Goal: Task Accomplishment & Management: Complete application form

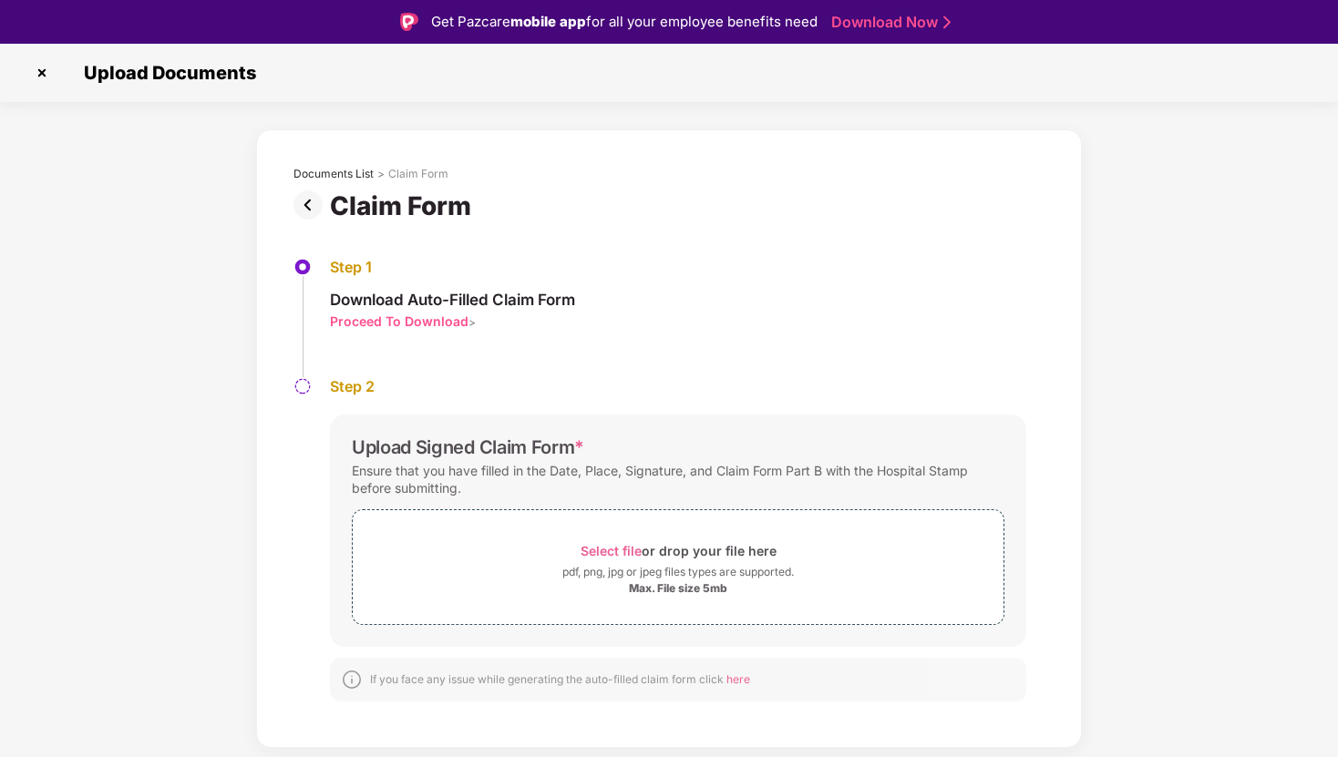
scroll to position [44, 0]
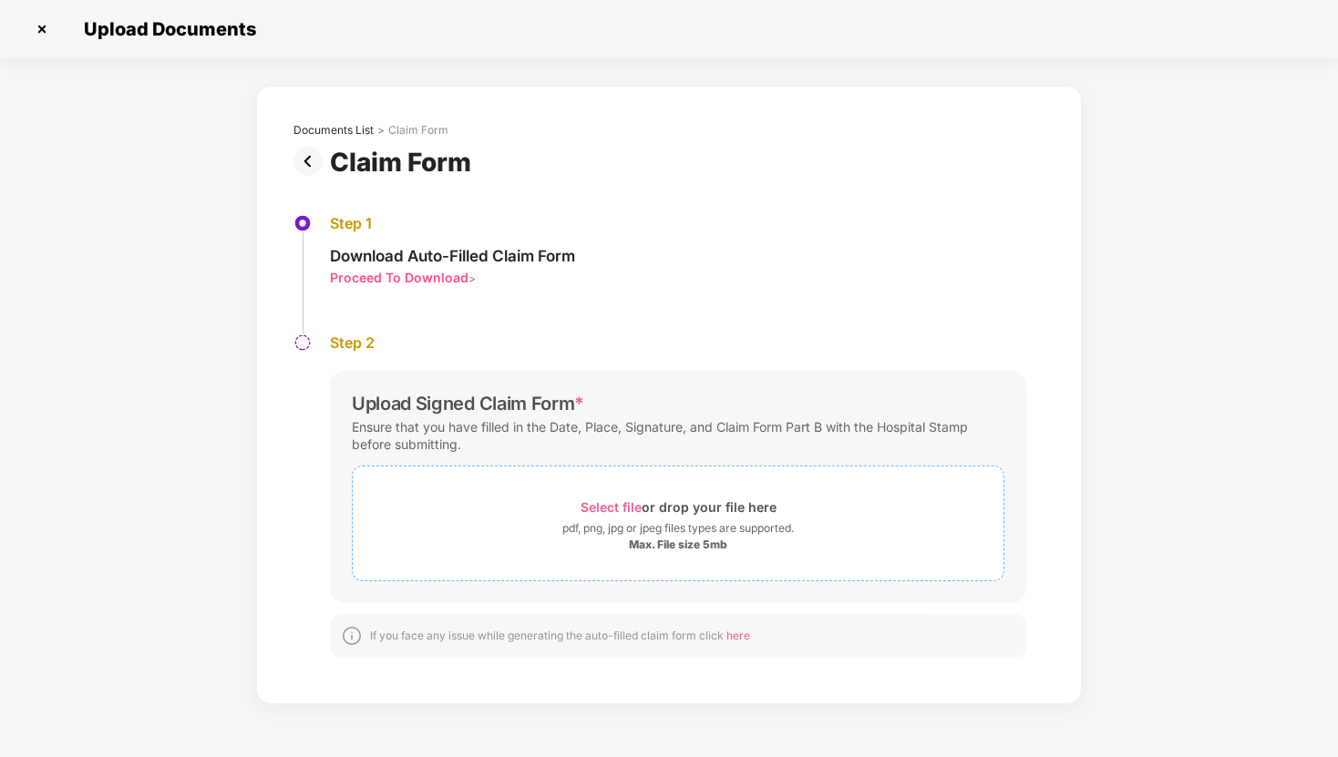
click at [616, 506] on span "Select file" at bounding box center [610, 506] width 61 height 15
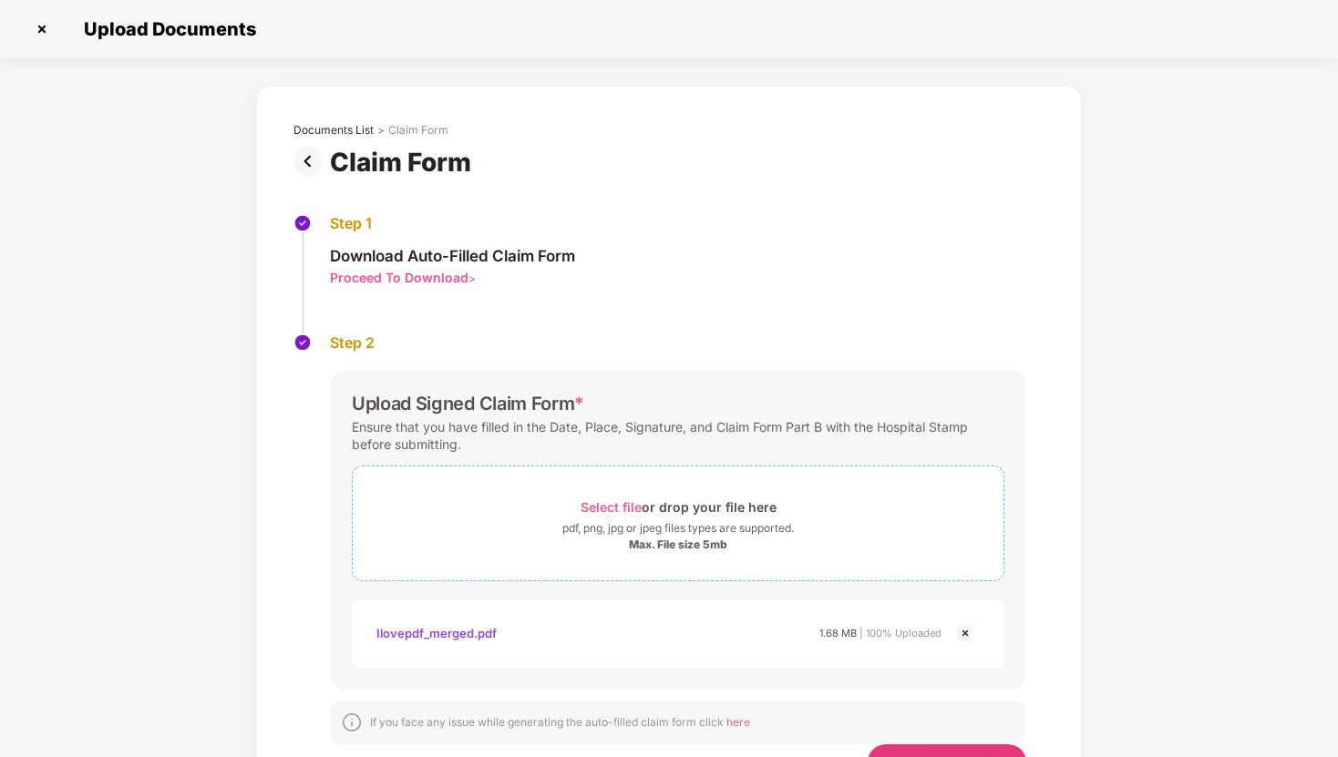
scroll to position [79, 0]
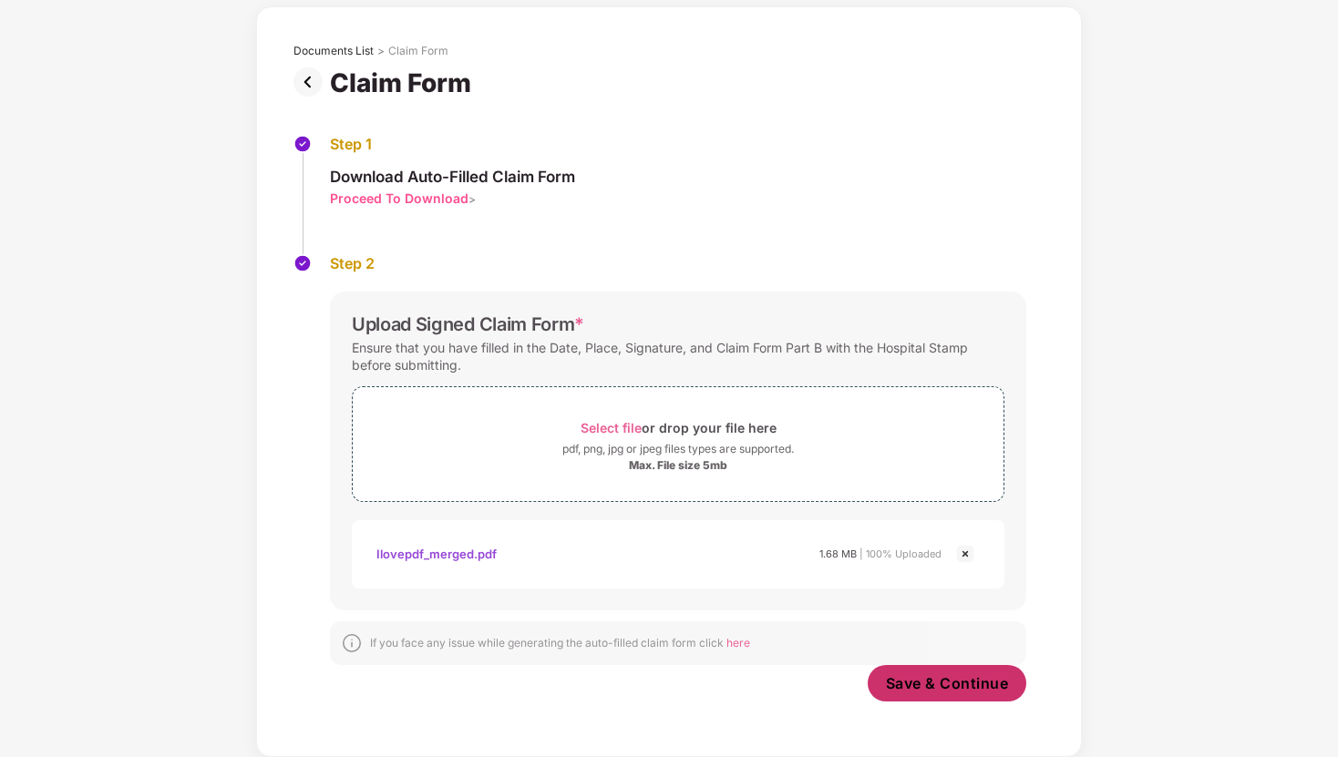
click at [939, 680] on span "Save & Continue" at bounding box center [947, 683] width 123 height 20
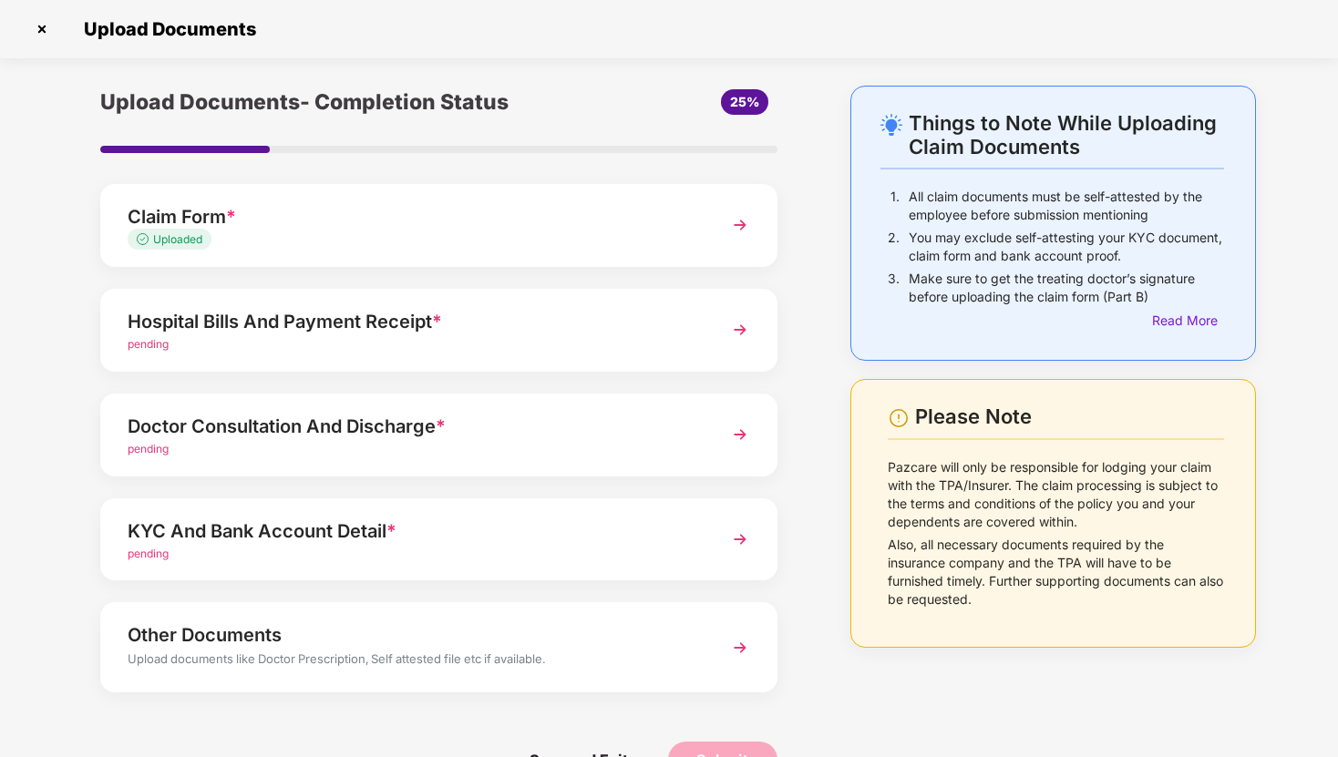
click at [738, 332] on img at bounding box center [739, 329] width 33 height 33
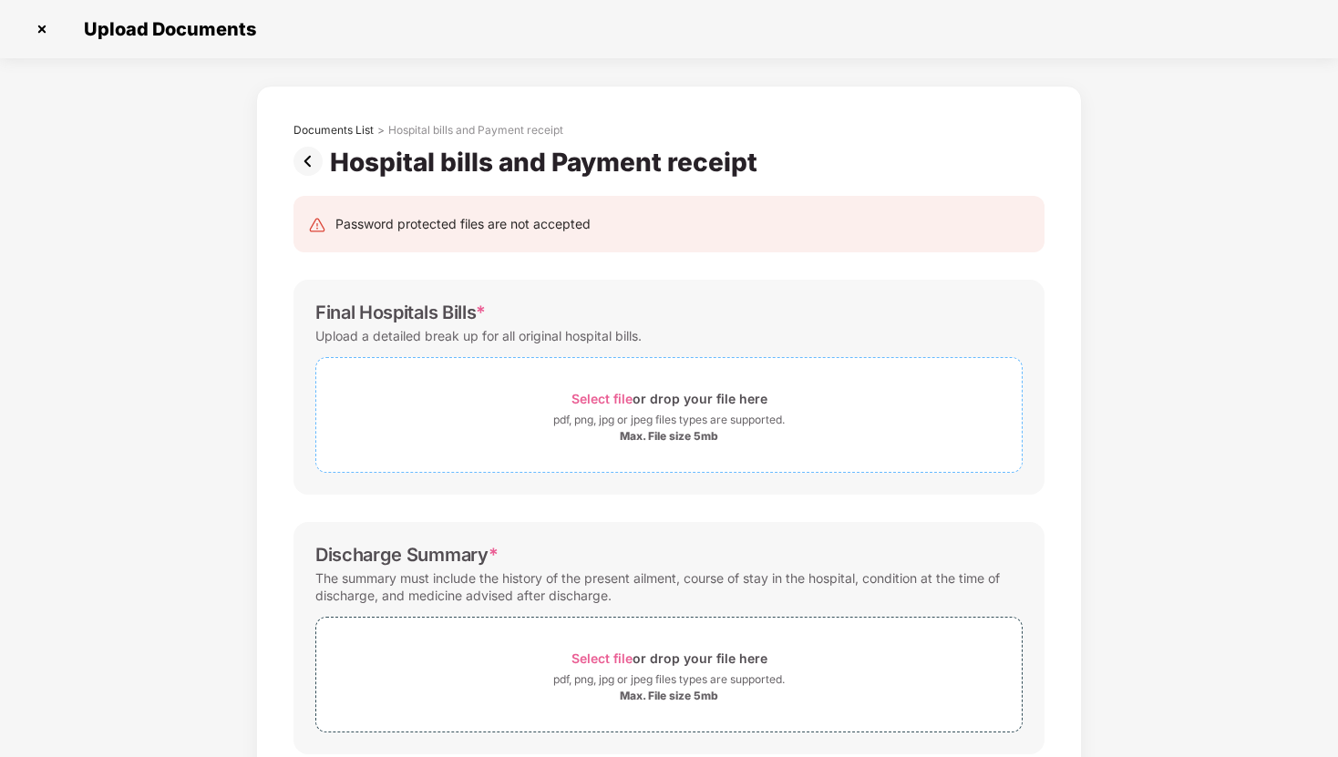
click at [610, 397] on span "Select file" at bounding box center [601, 398] width 61 height 15
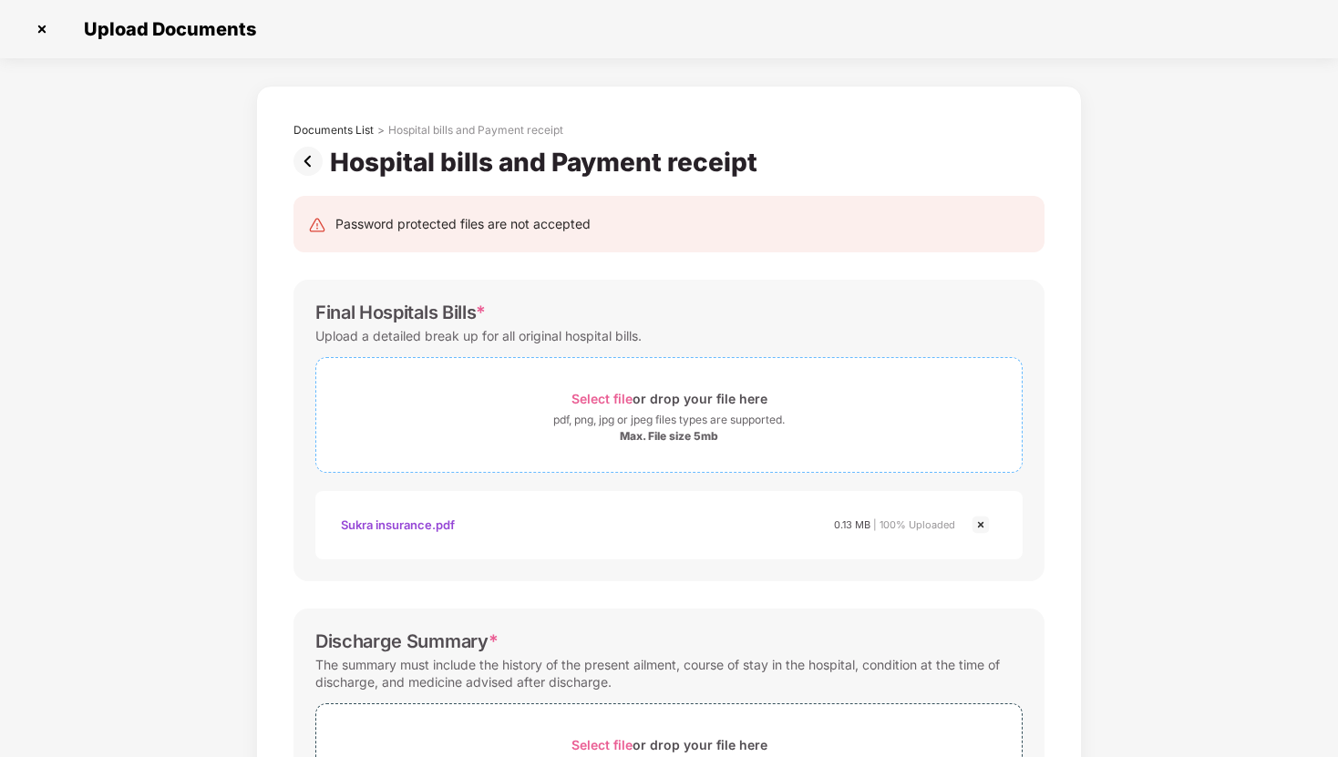
click at [610, 395] on span "Select file" at bounding box center [601, 398] width 61 height 15
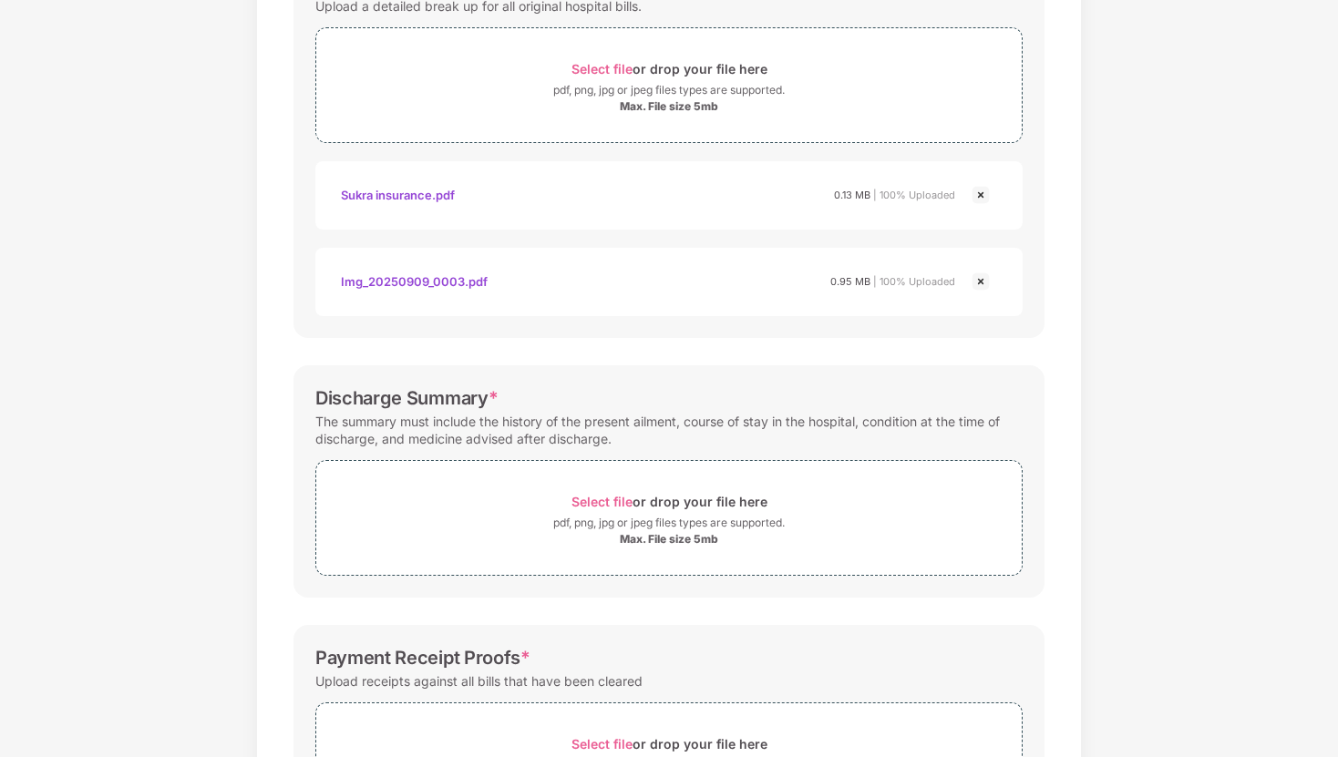
scroll to position [359, 0]
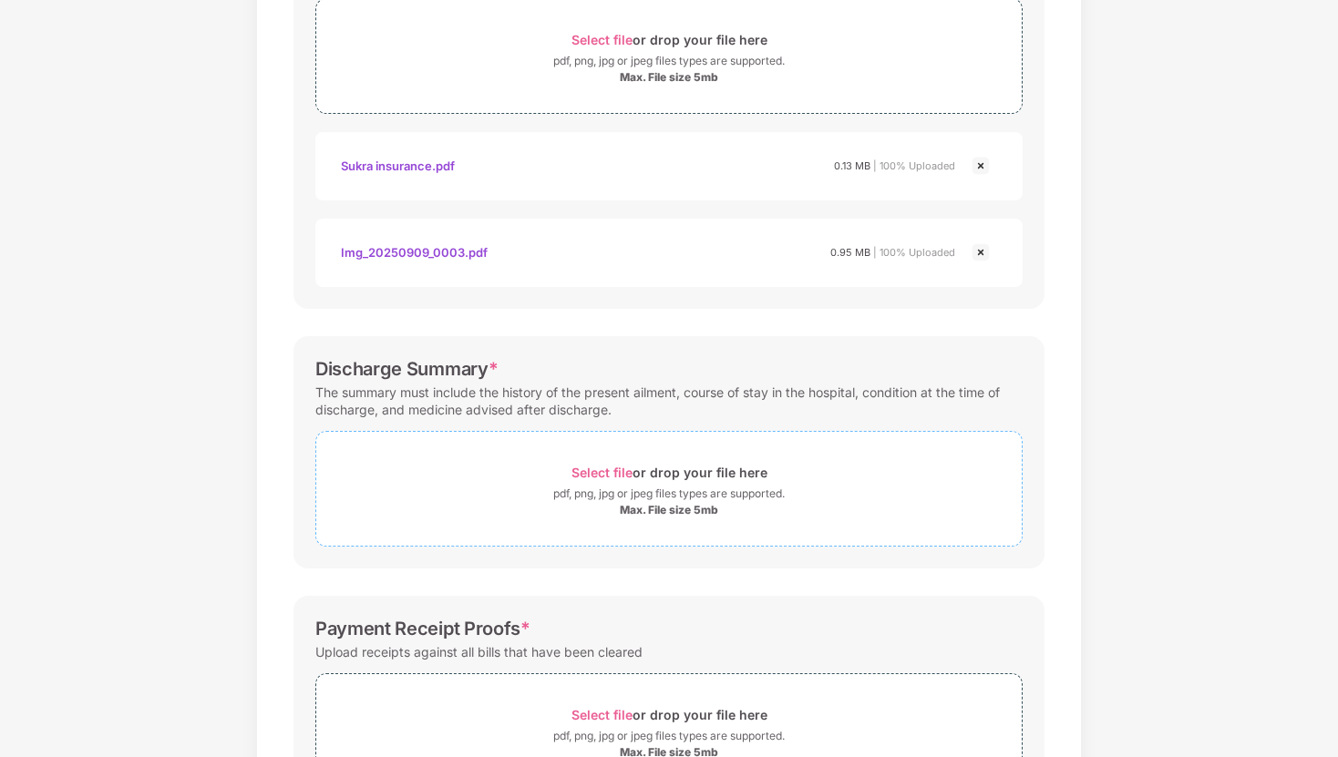
click at [615, 470] on span "Select file" at bounding box center [601, 472] width 61 height 15
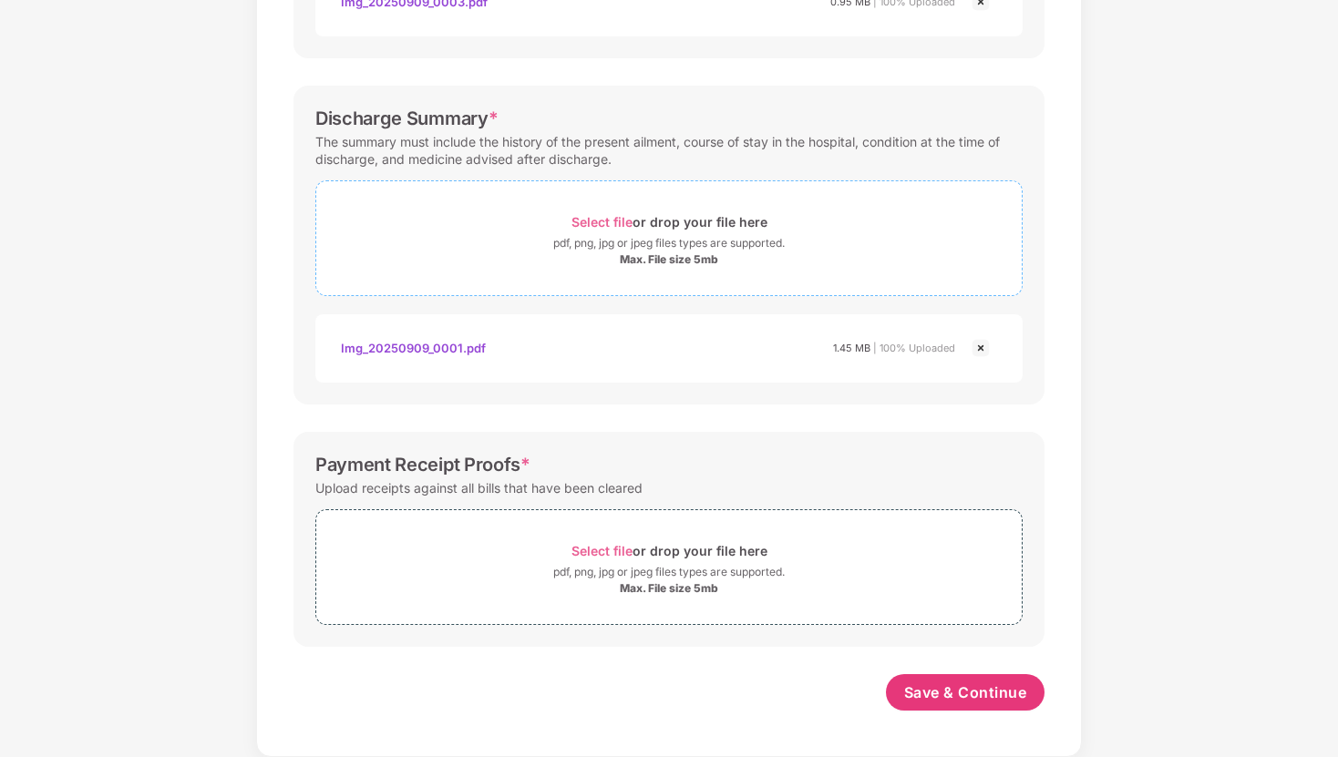
scroll to position [610, 0]
click at [598, 551] on span "Select file" at bounding box center [601, 550] width 61 height 15
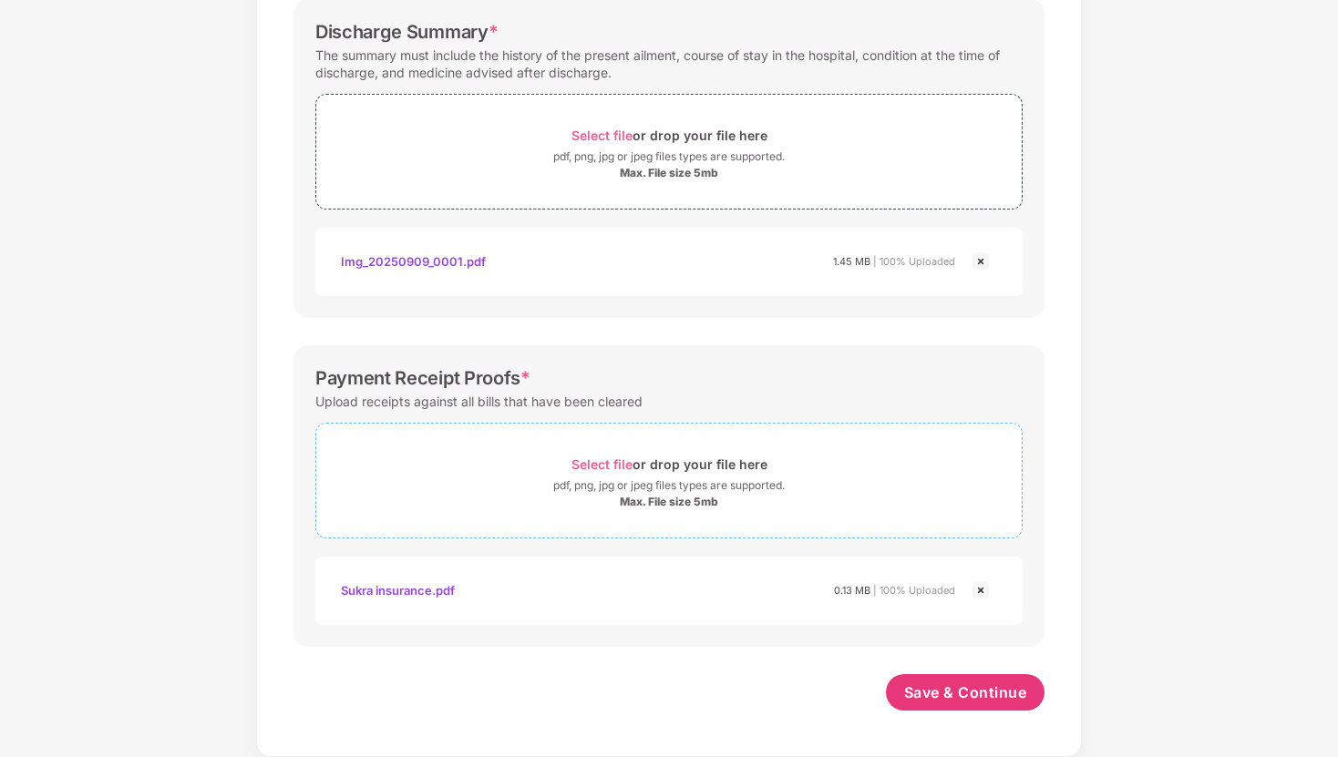
scroll to position [696, 0]
click at [612, 460] on span "Select file" at bounding box center [601, 463] width 61 height 15
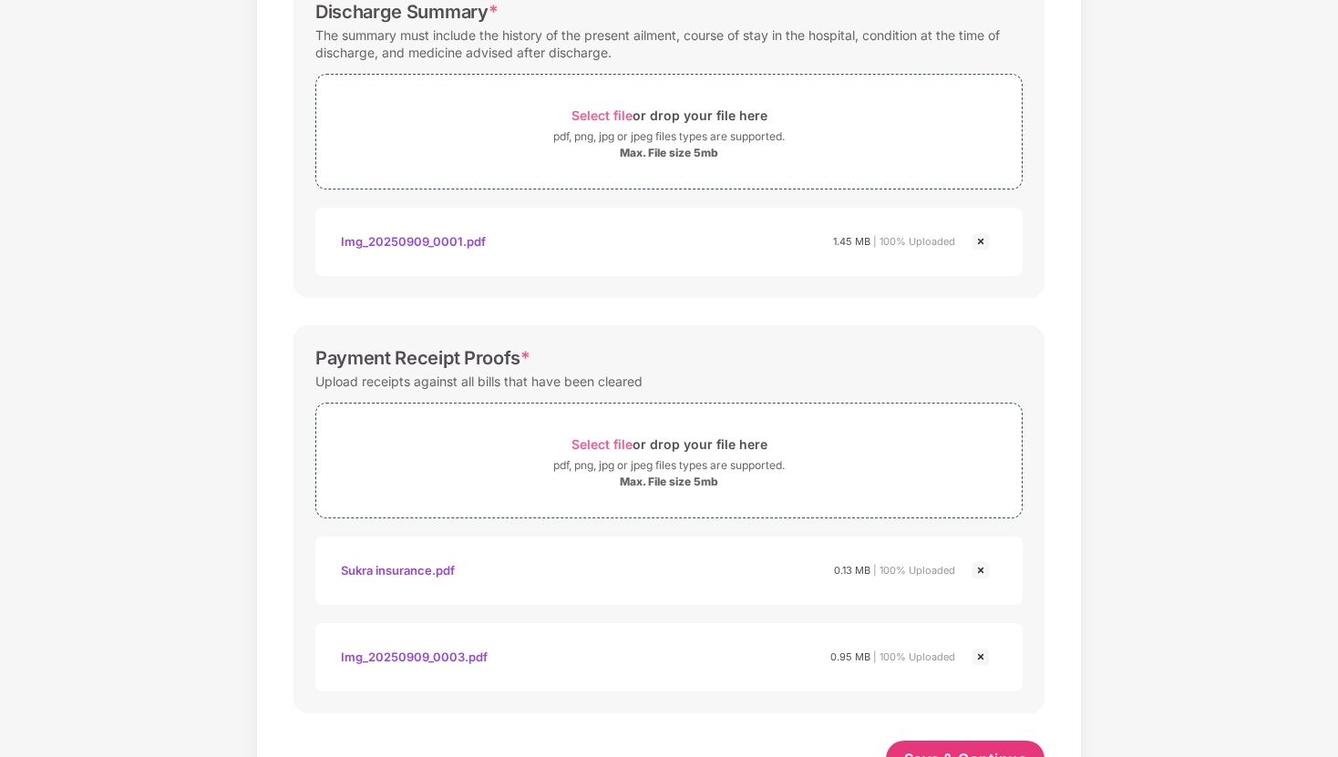
scroll to position [783, 0]
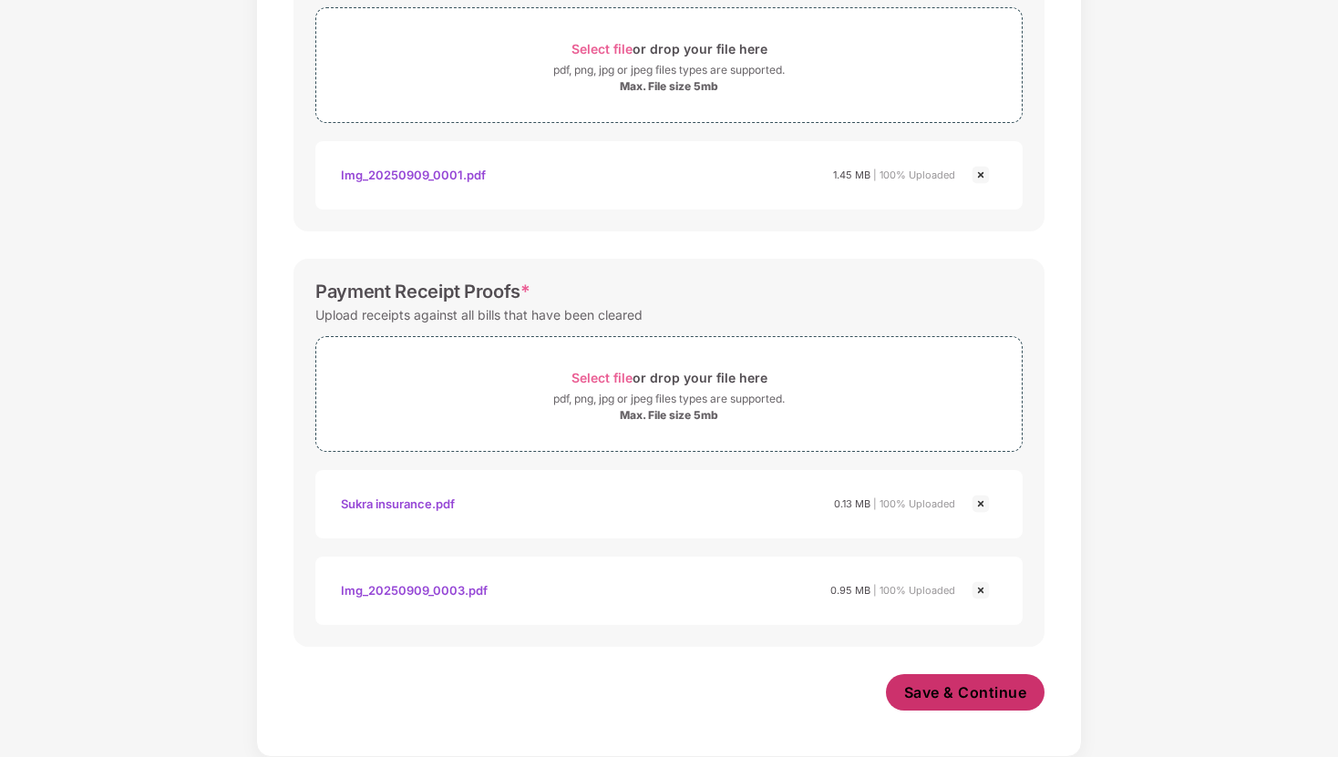
click at [963, 698] on span "Save & Continue" at bounding box center [965, 692] width 123 height 20
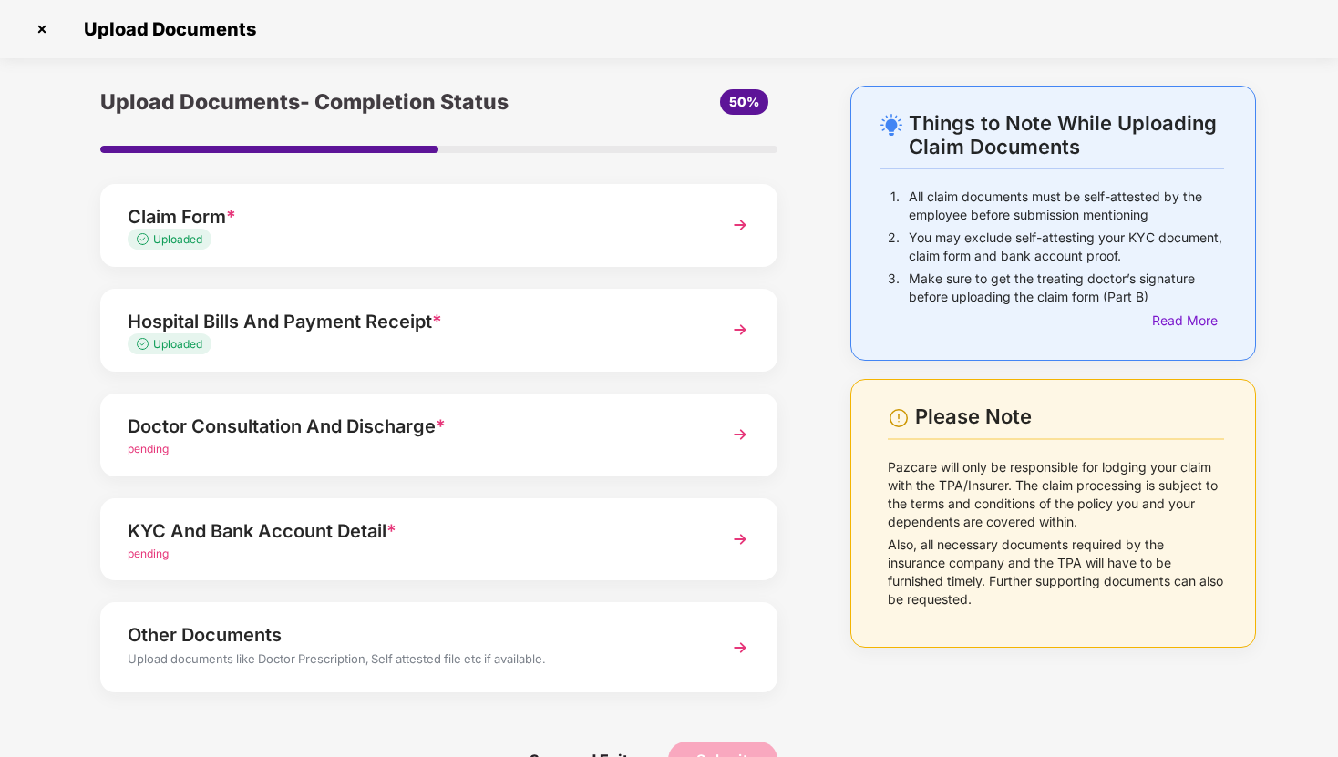
click at [740, 436] on img at bounding box center [739, 434] width 33 height 33
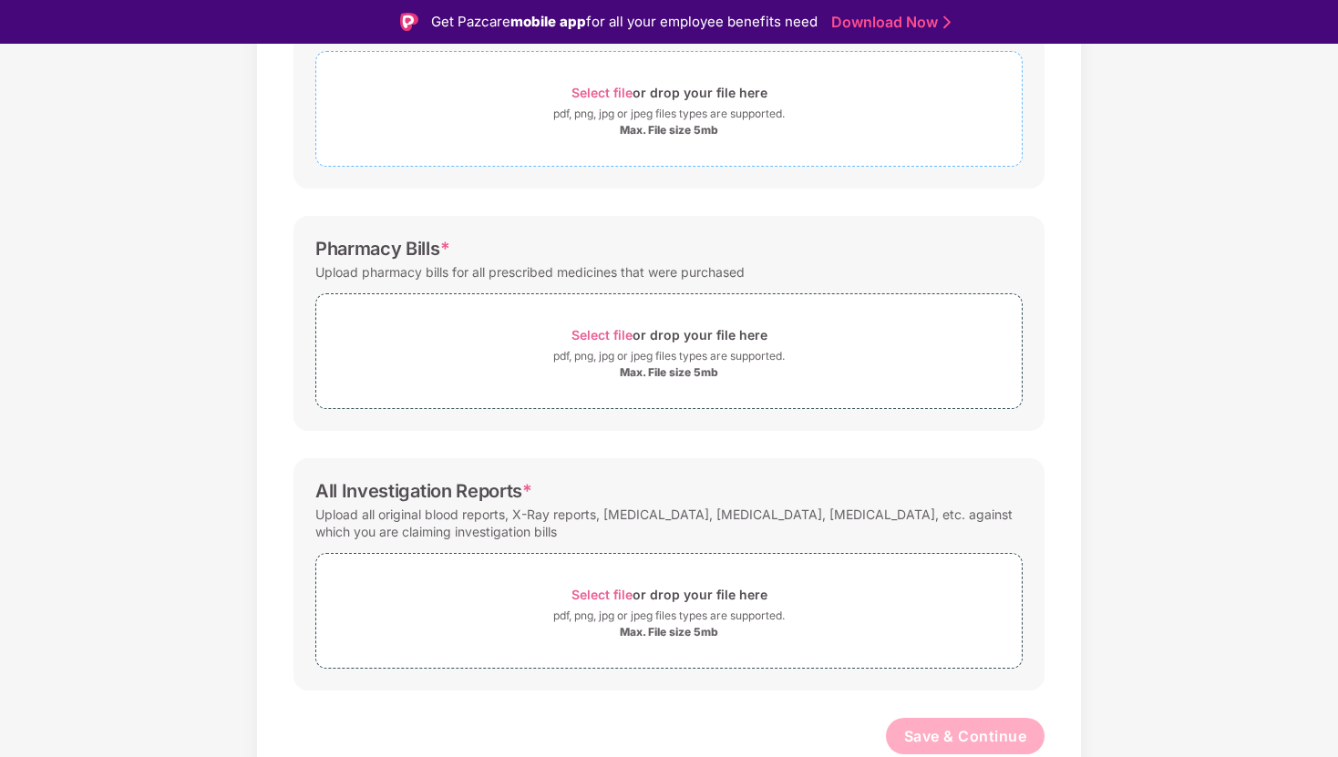
scroll to position [350, 0]
click at [612, 335] on span "Select file" at bounding box center [601, 334] width 61 height 15
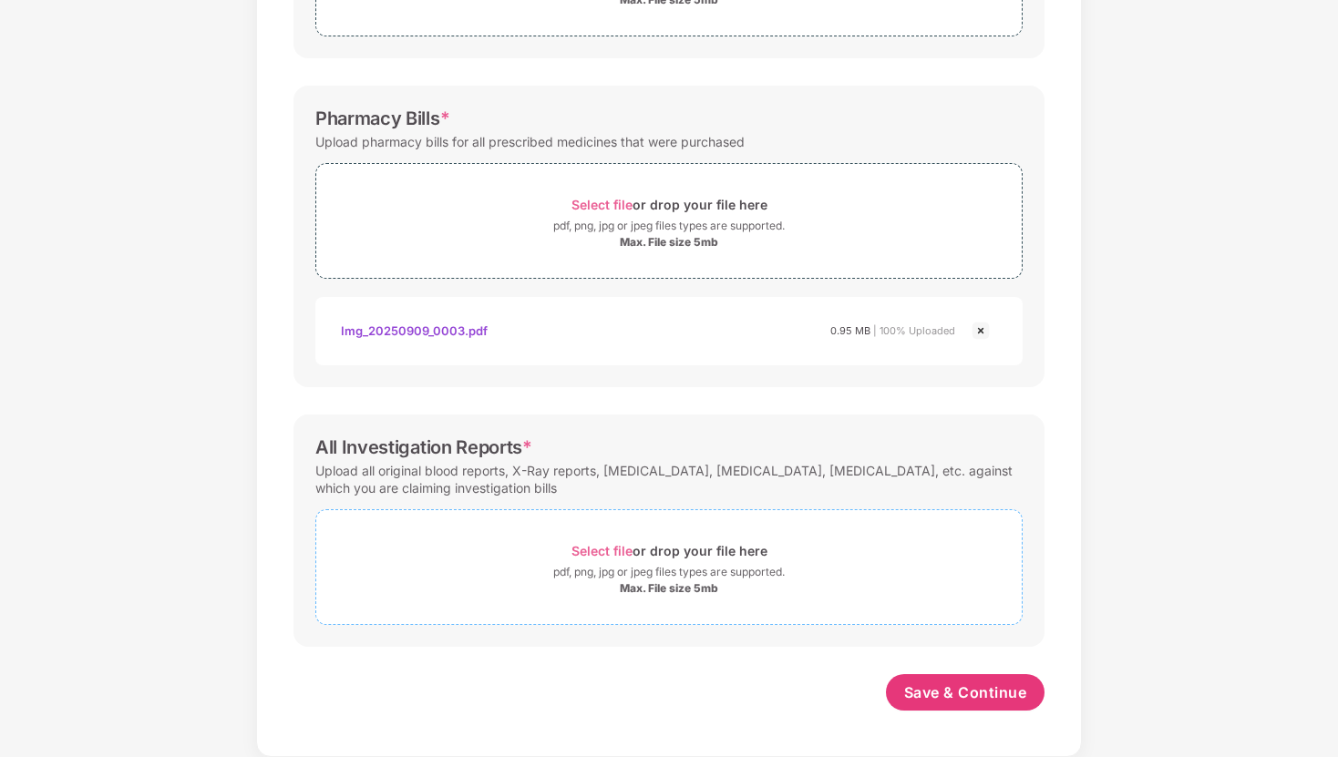
scroll to position [436, 0]
click at [600, 552] on span "Select file" at bounding box center [601, 550] width 61 height 15
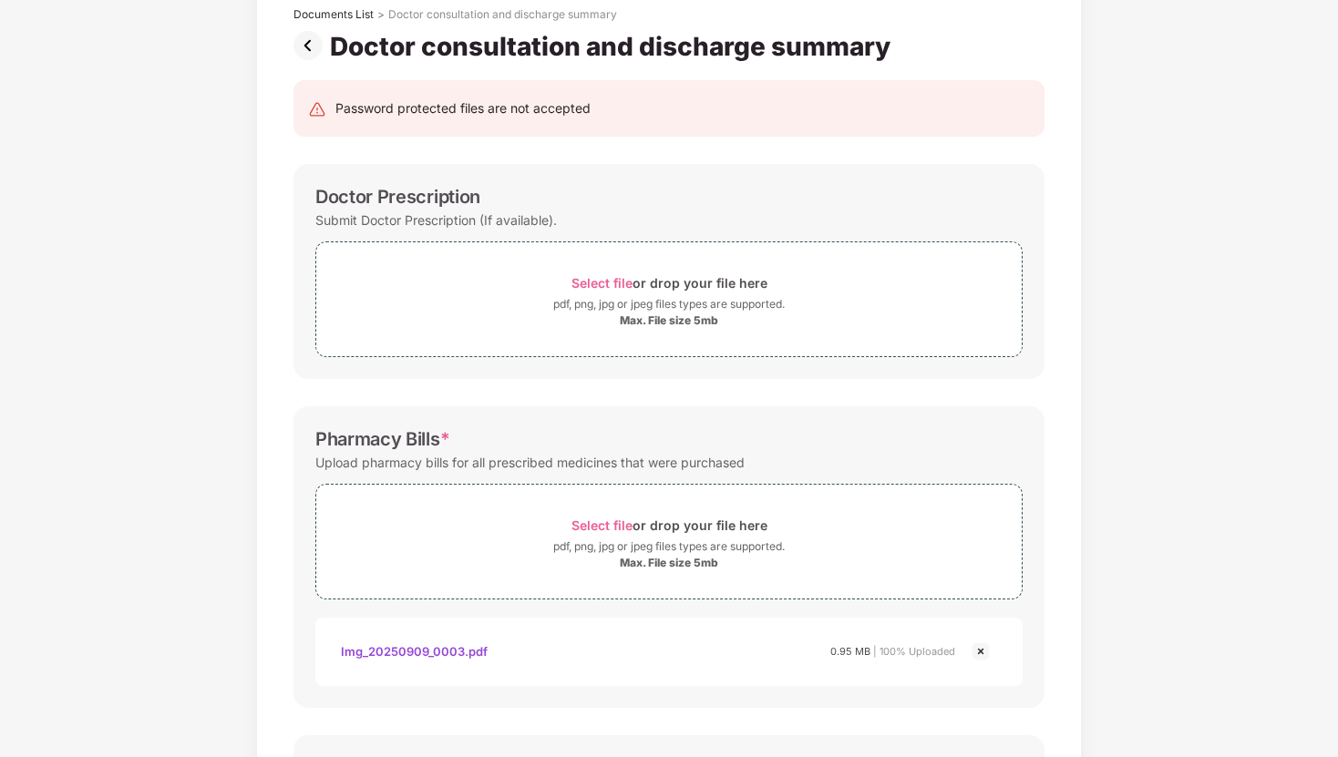
scroll to position [523, 0]
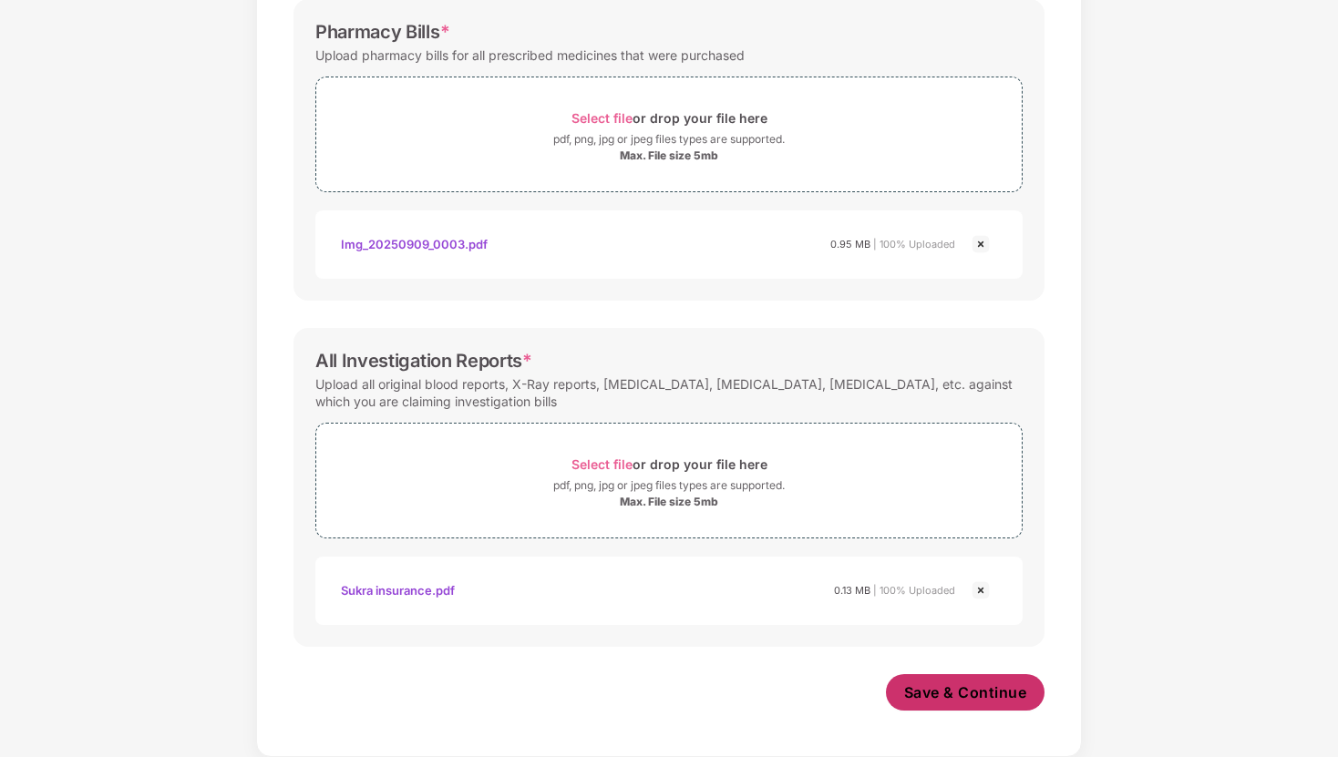
click at [951, 698] on span "Save & Continue" at bounding box center [965, 692] width 123 height 20
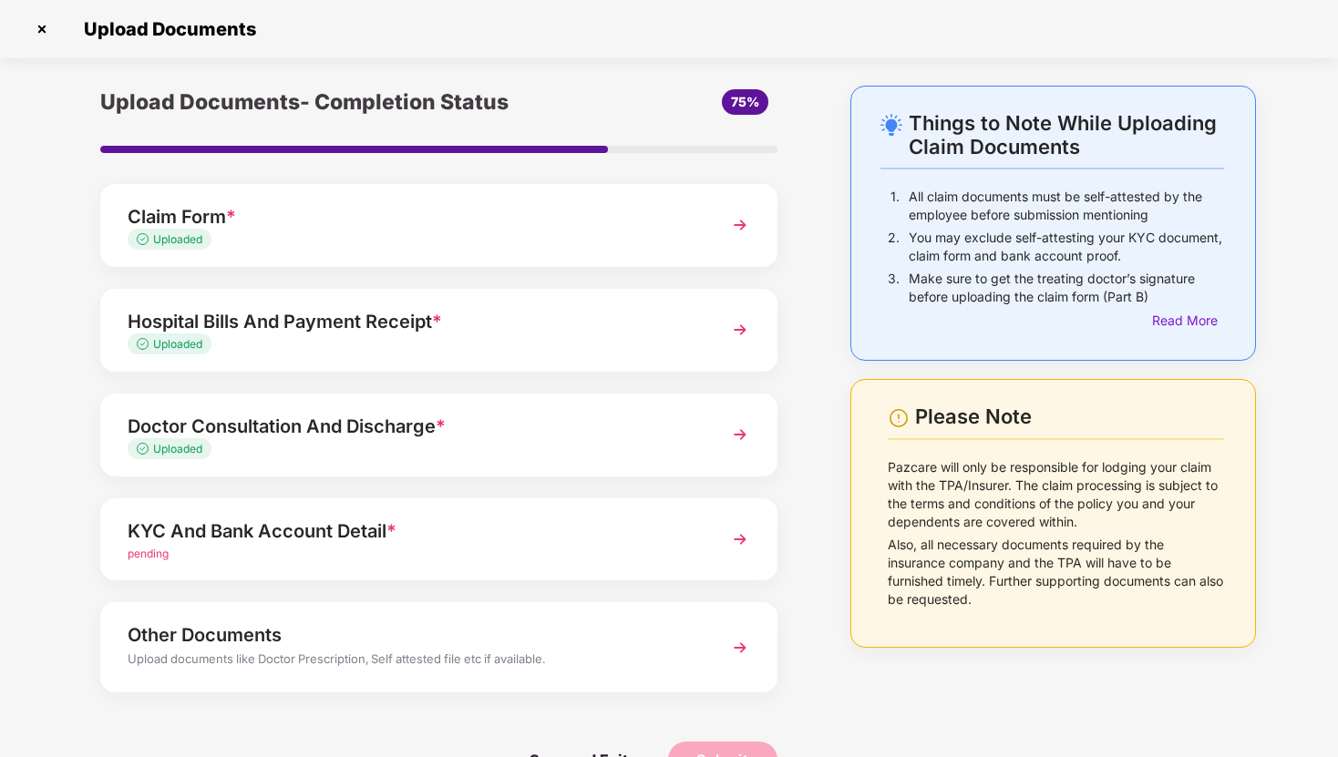
scroll to position [48, 0]
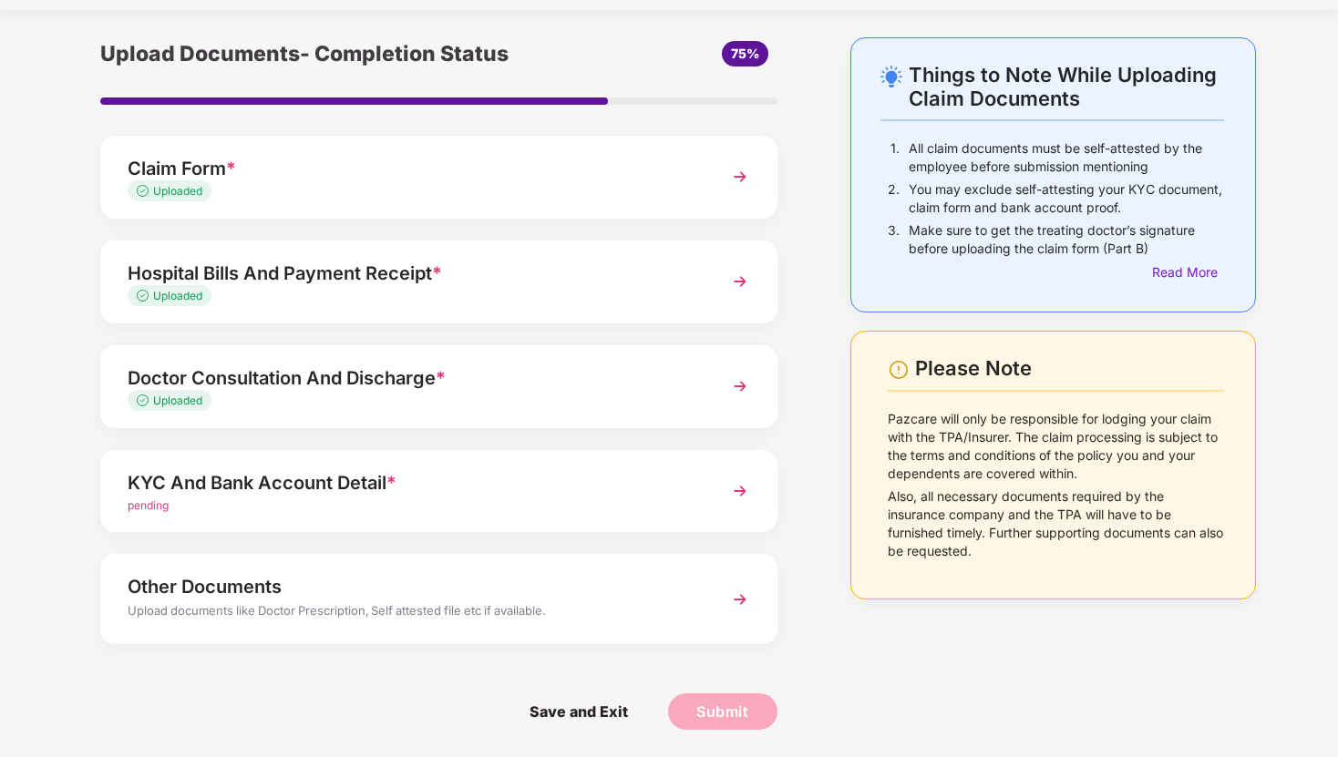
click at [744, 490] on img at bounding box center [739, 491] width 33 height 33
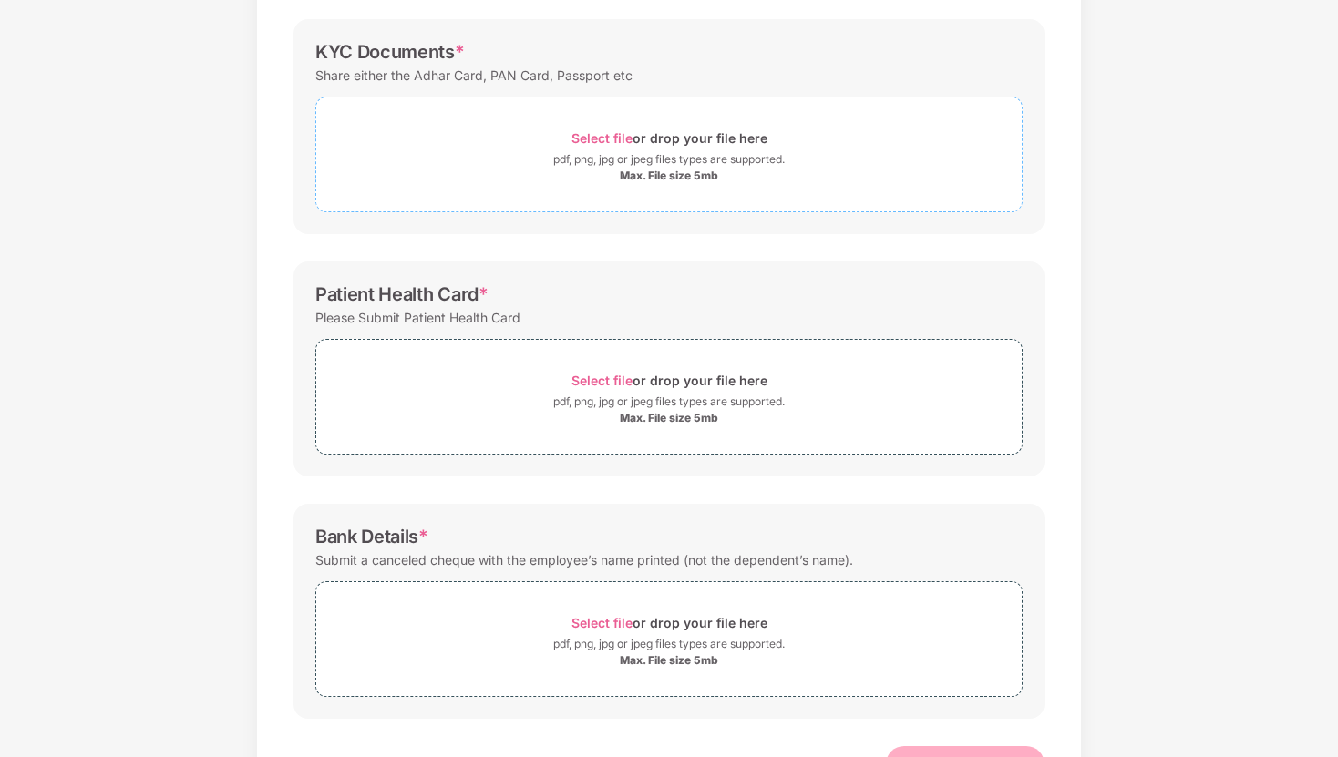
scroll to position [262, 0]
drag, startPoint x: 1256, startPoint y: 692, endPoint x: 1005, endPoint y: 603, distance: 266.6
click at [1040, 652] on div "Documents List > KYC and Bank Account Detail KYC and Bank Account Detail Passwo…" at bounding box center [669, 325] width 1338 height 1004
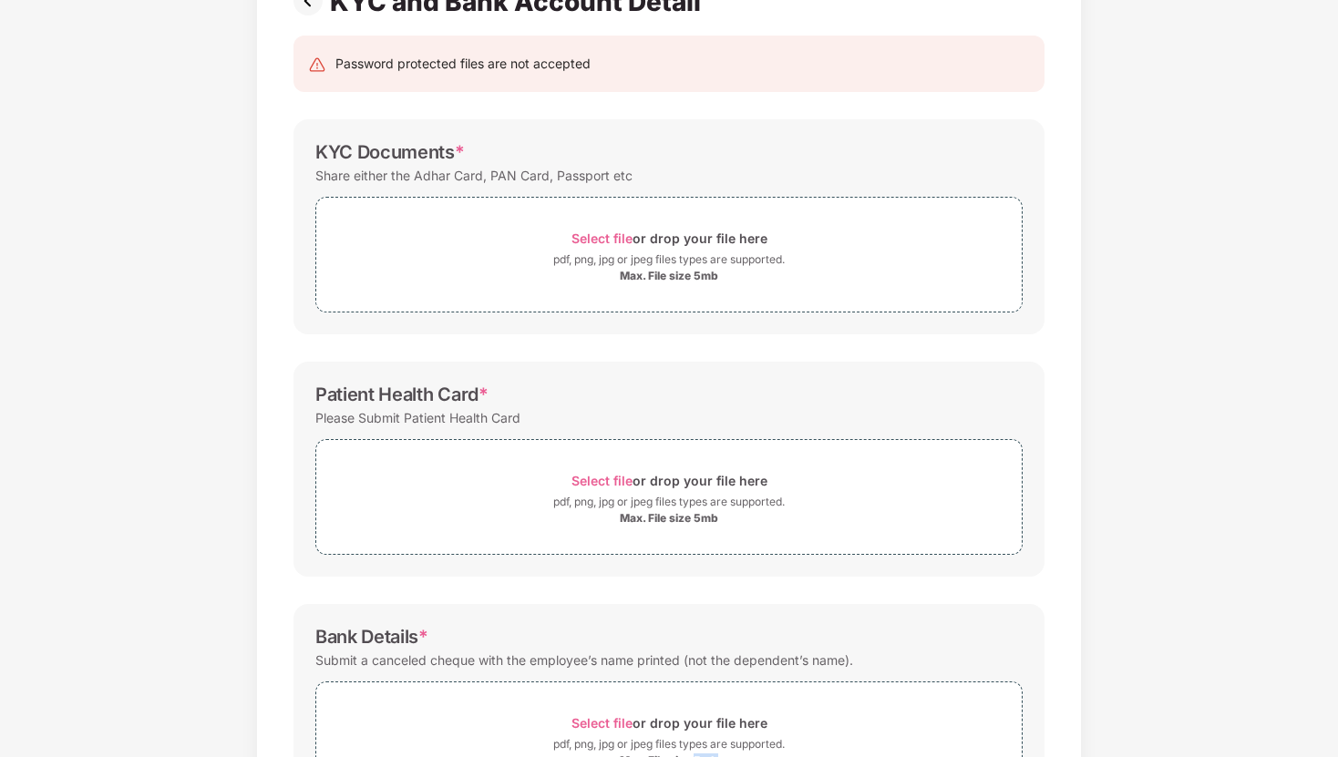
scroll to position [197, 0]
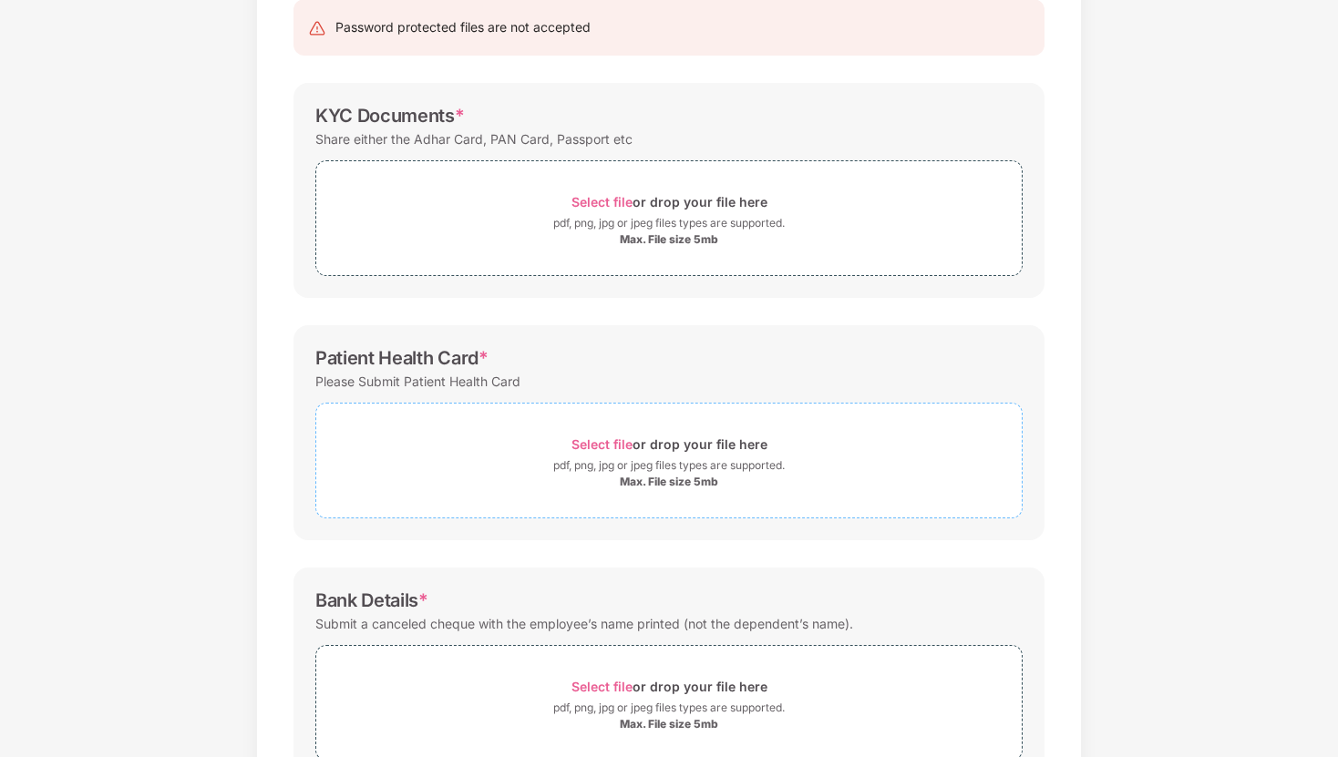
click at [602, 447] on span "Select file" at bounding box center [601, 443] width 61 height 15
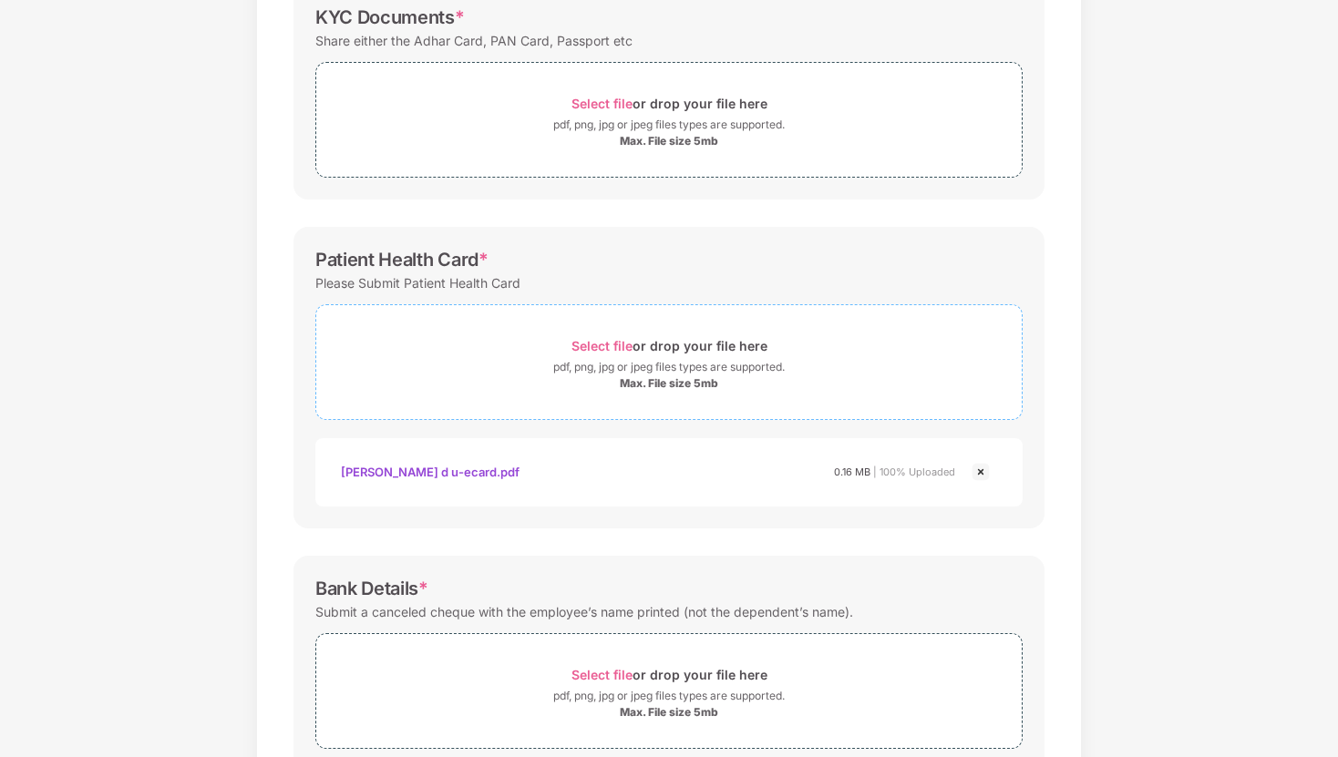
scroll to position [0, 0]
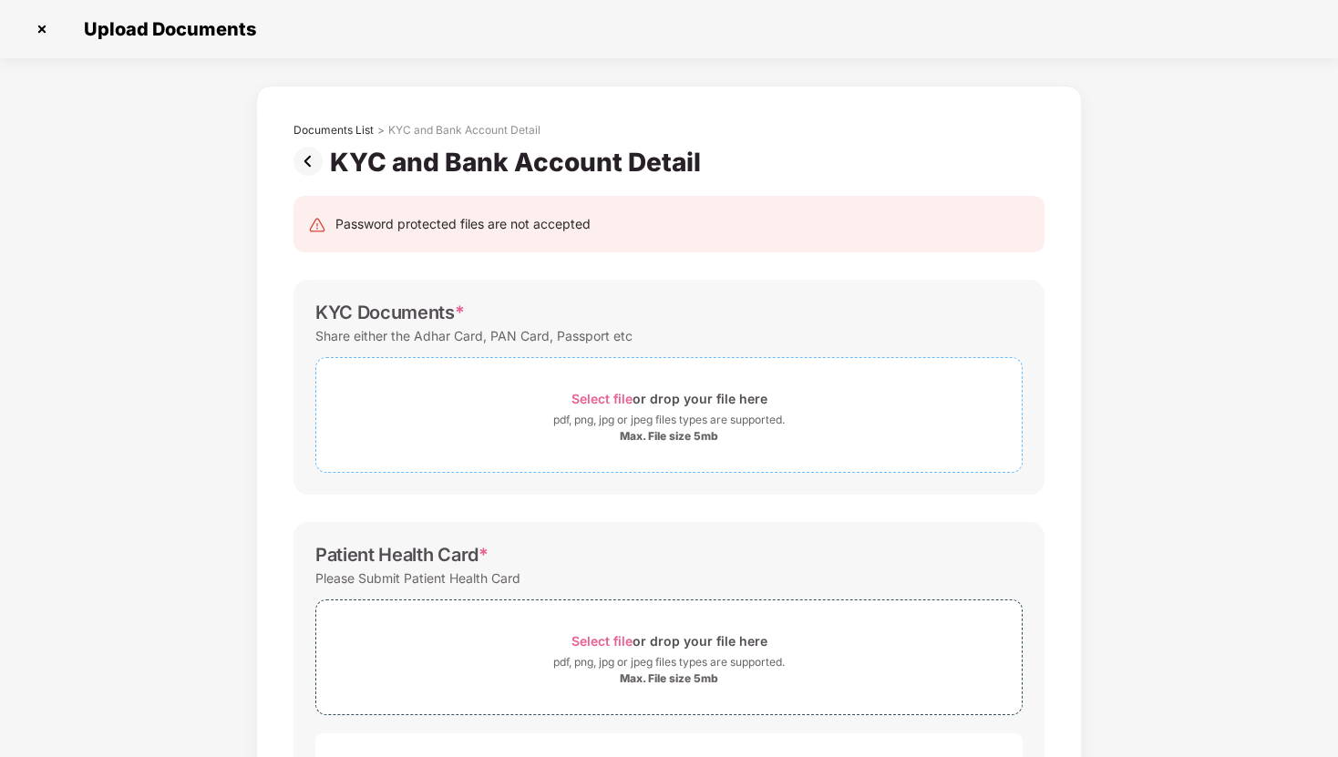
click at [615, 394] on span "Select file" at bounding box center [601, 398] width 61 height 15
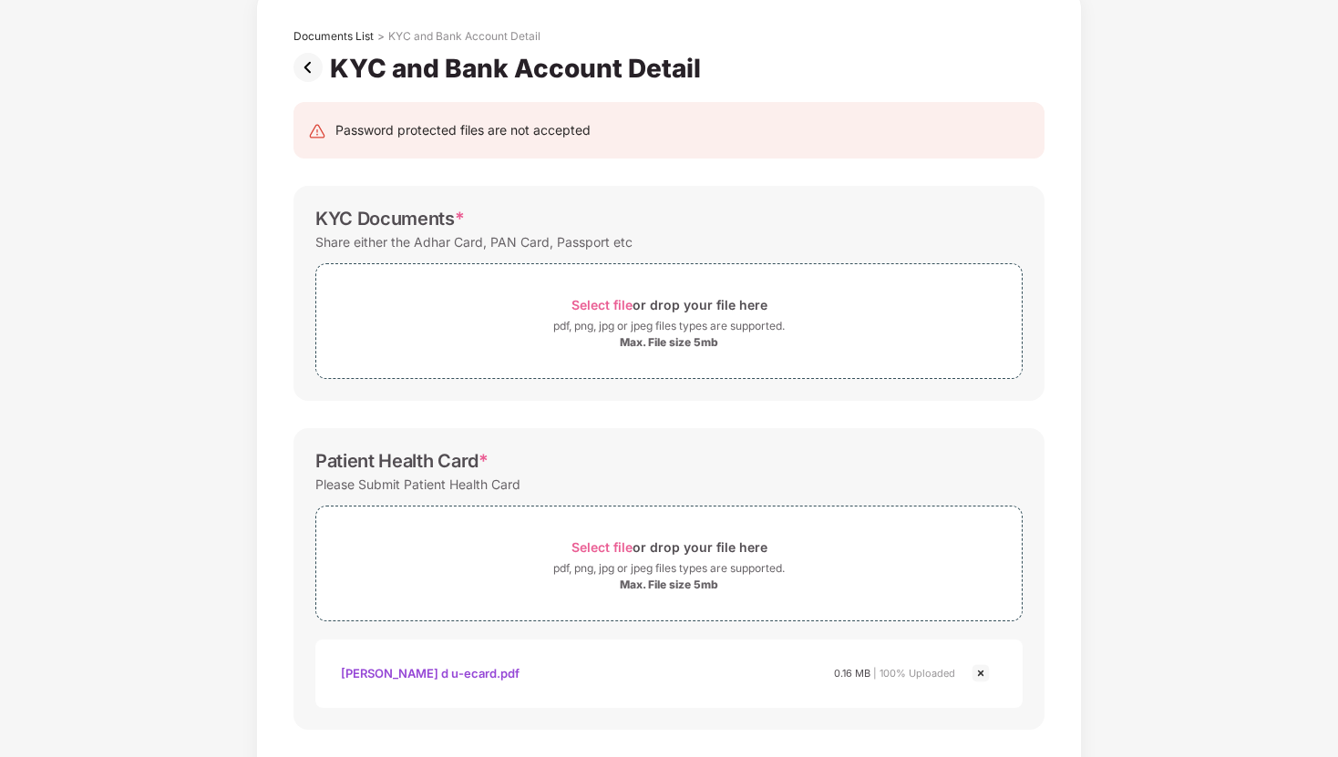
scroll to position [95, 0]
click at [613, 301] on span "Select file" at bounding box center [601, 303] width 61 height 15
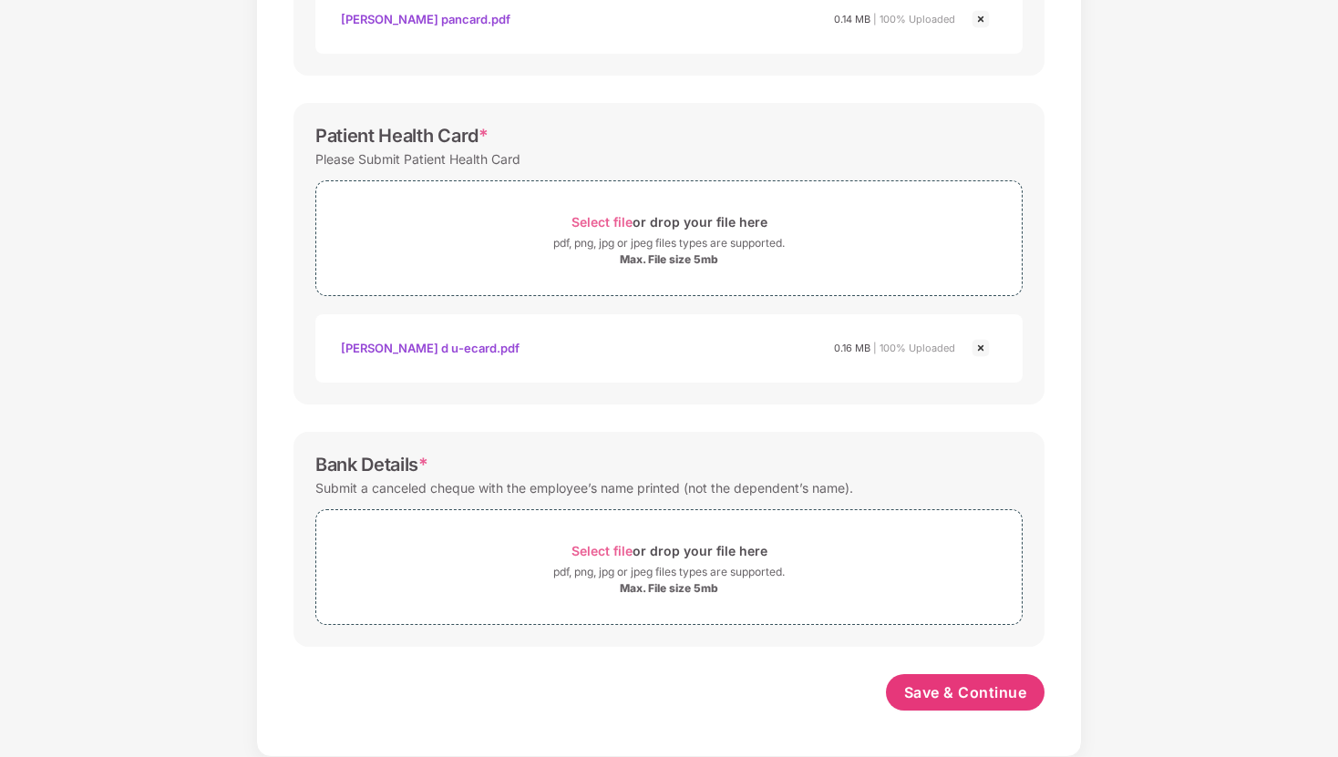
scroll to position [0, 0]
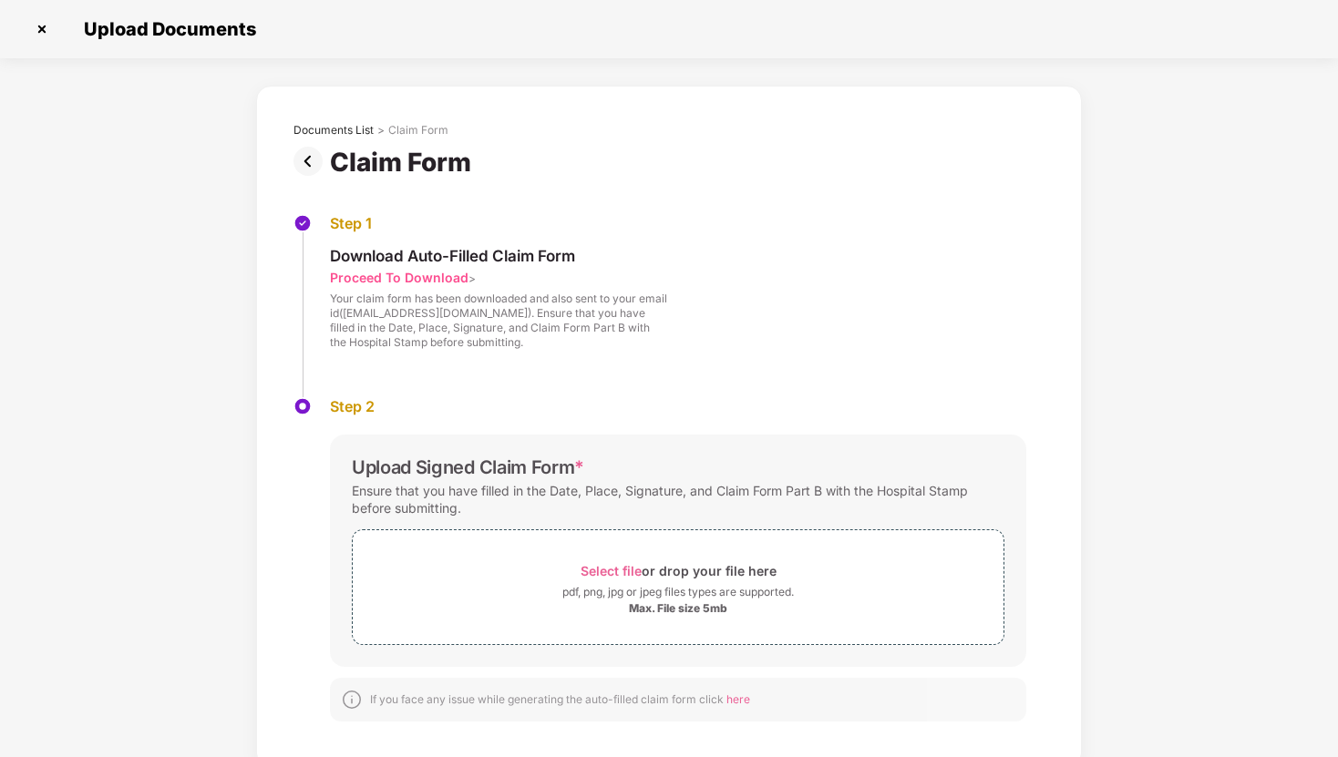
scroll to position [11, 0]
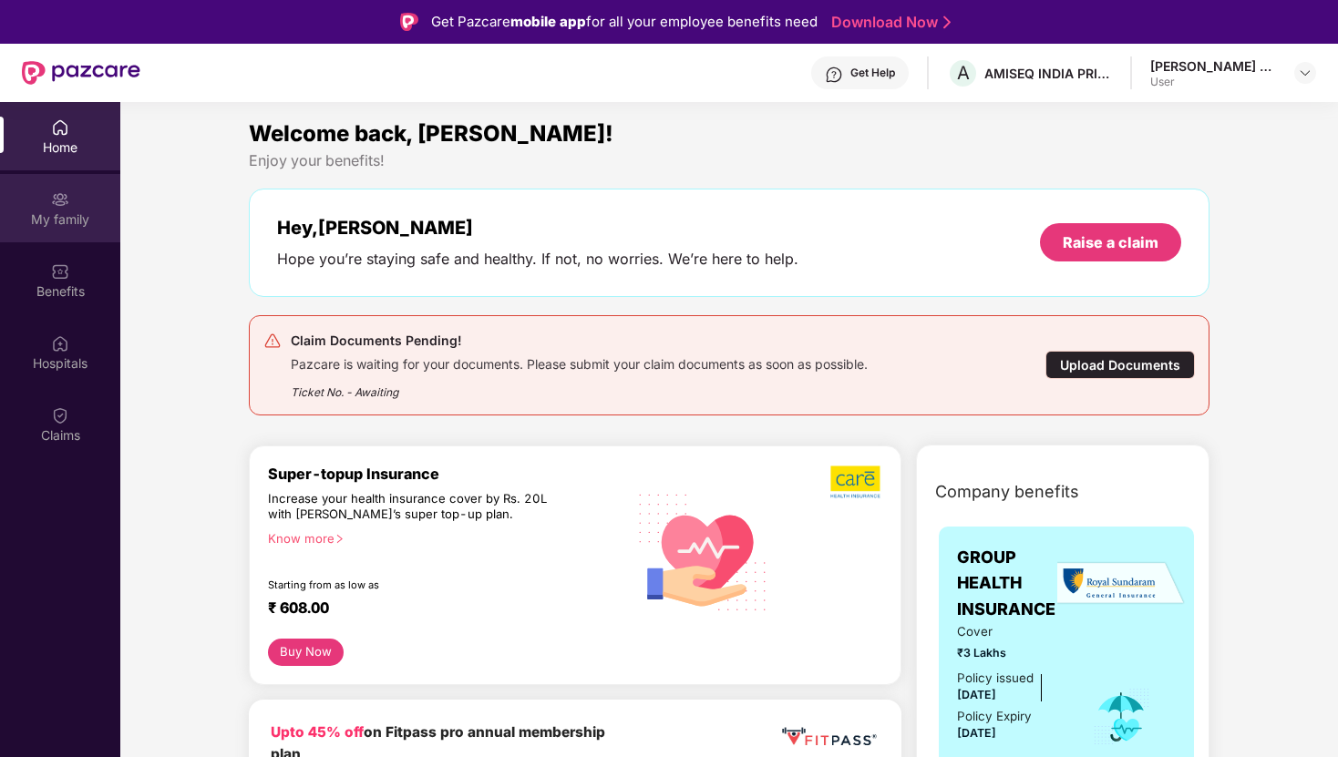
click at [54, 207] on img at bounding box center [60, 199] width 18 height 18
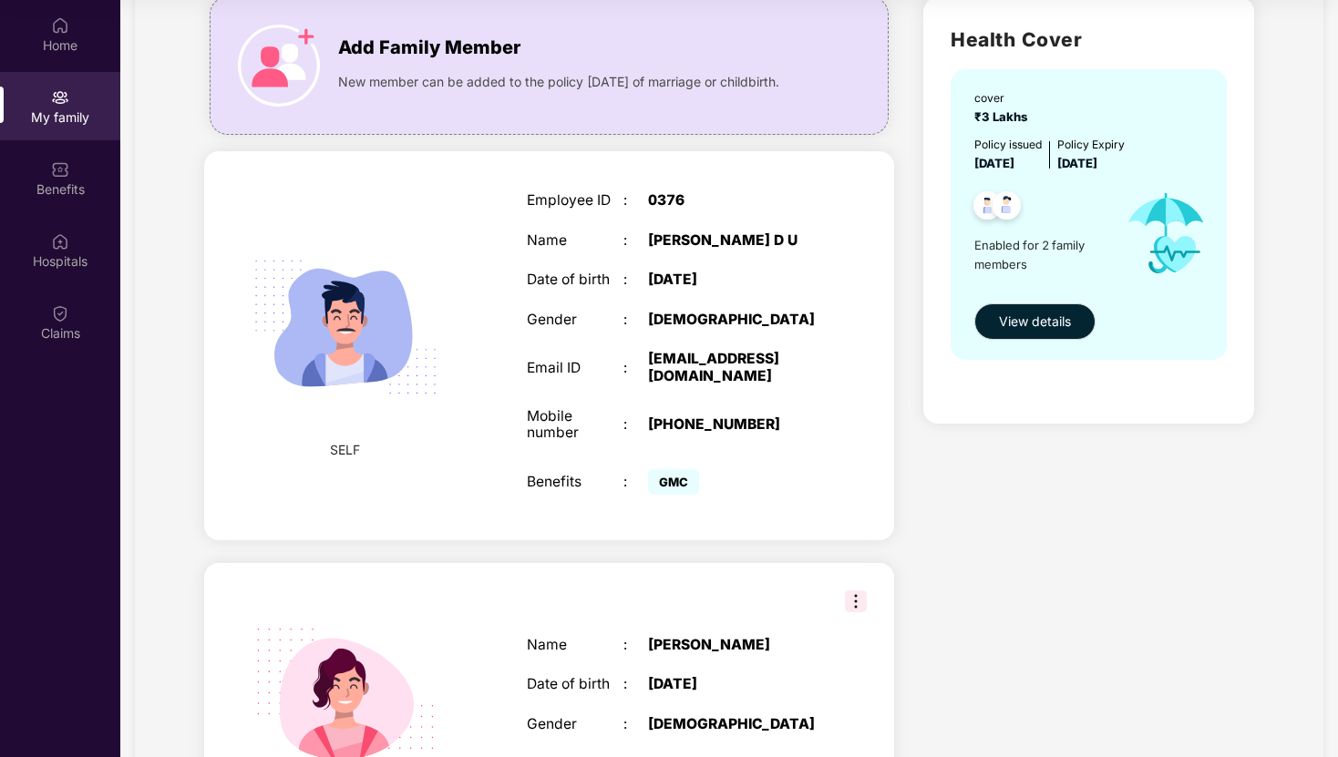
scroll to position [132, 0]
click at [82, 188] on div "Benefits" at bounding box center [60, 189] width 120 height 18
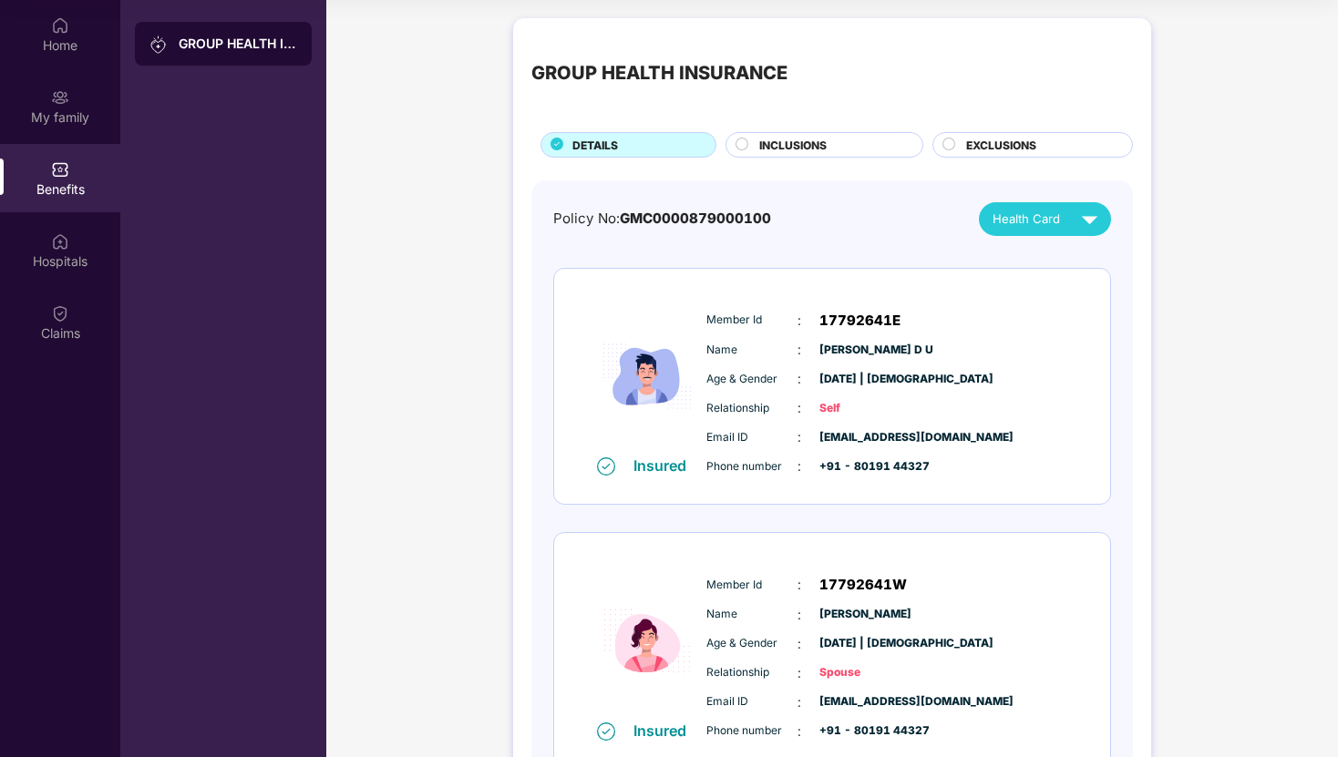
scroll to position [126, 0]
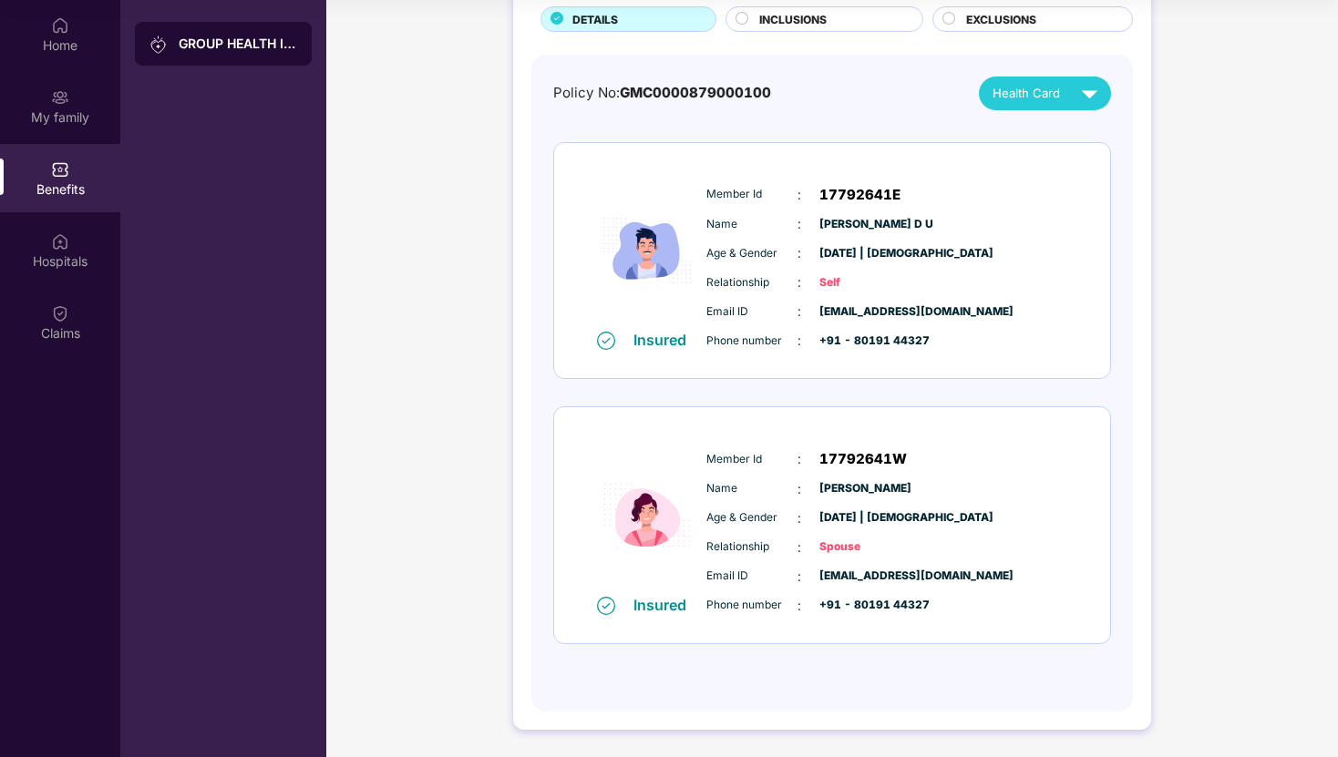
click at [1077, 90] on img at bounding box center [1089, 93] width 32 height 32
click at [1090, 139] on div "[PERSON_NAME] D U" at bounding box center [1053, 135] width 144 height 20
